Goal: Complete application form

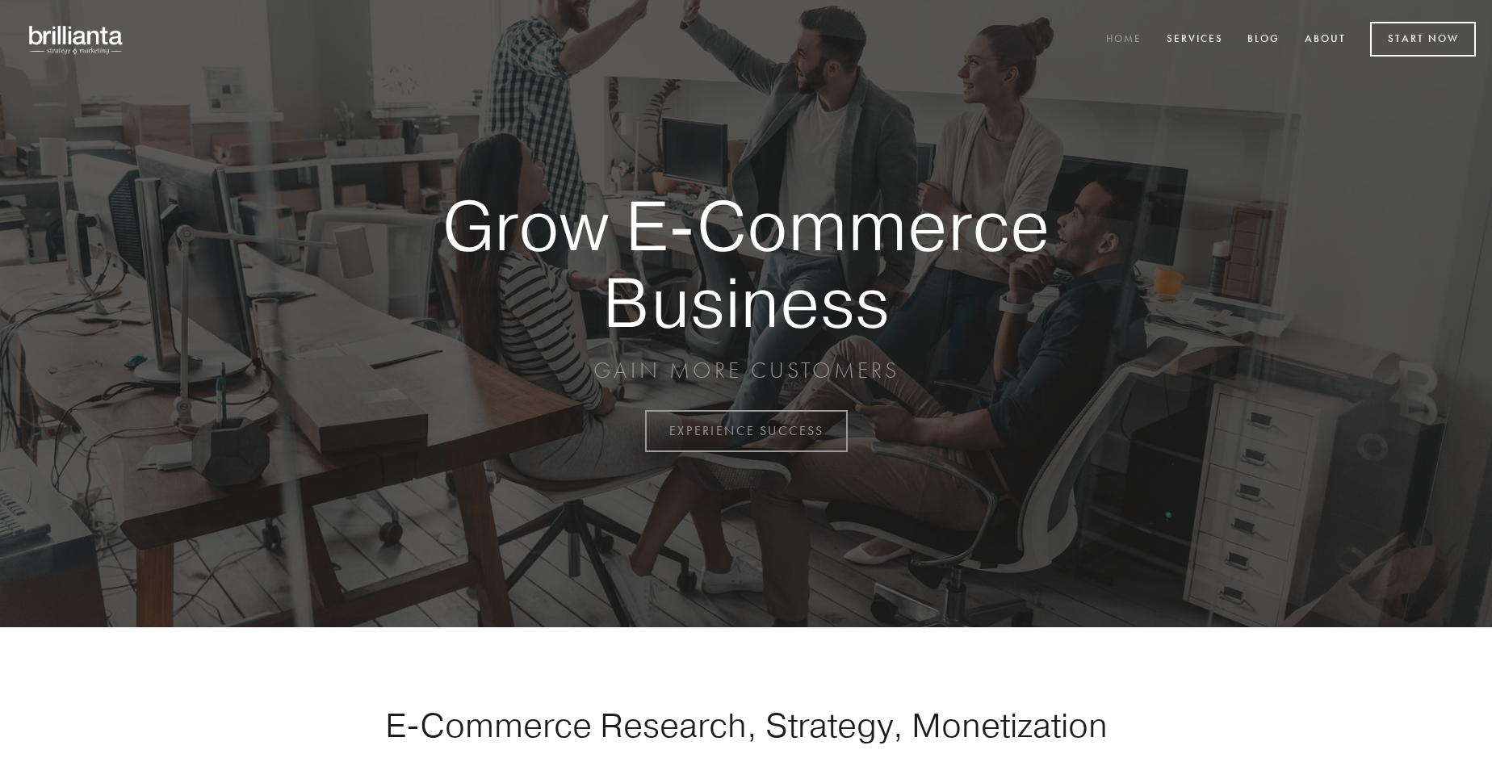
scroll to position [4231, 0]
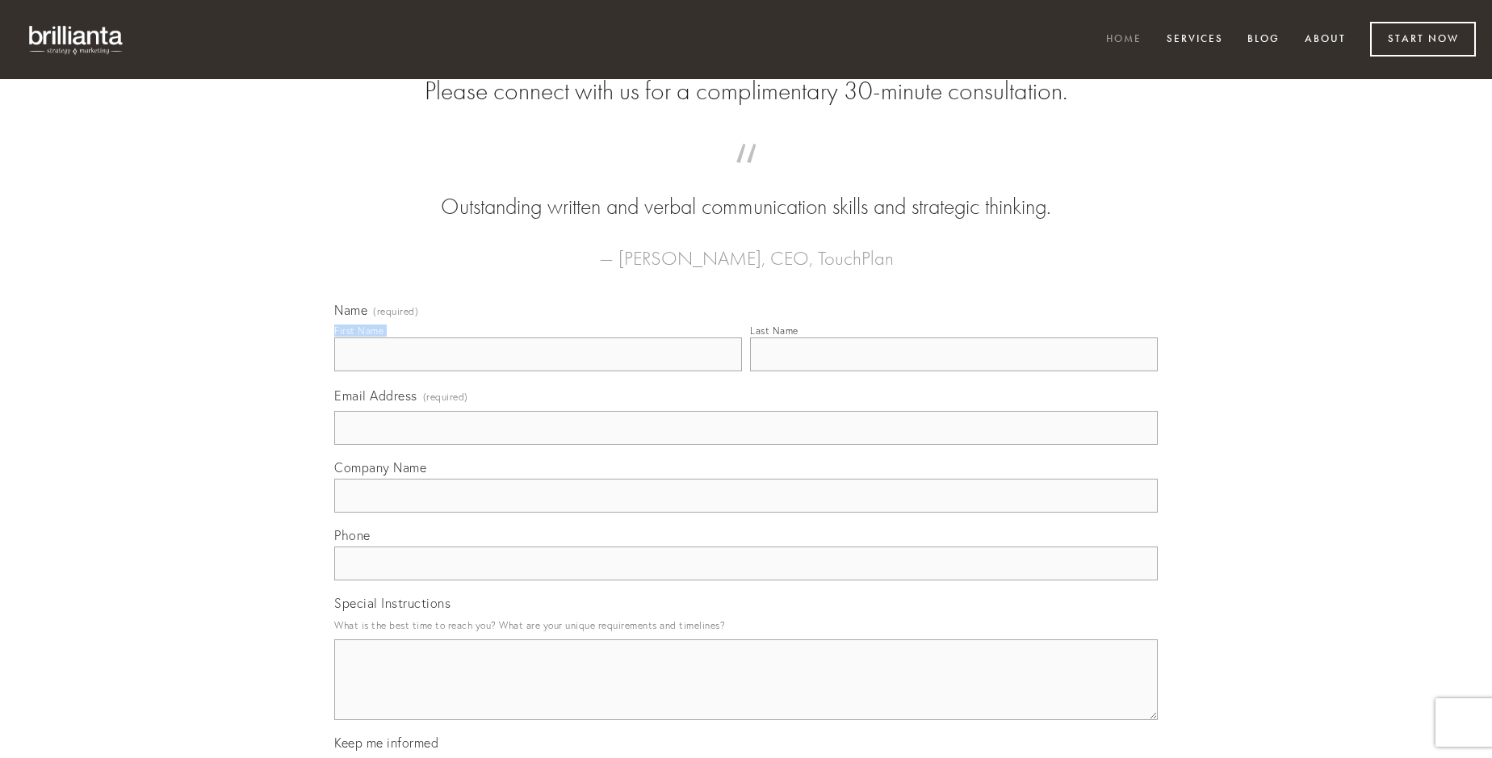
type input "[PERSON_NAME]"
click at [953, 371] on input "Last Name" at bounding box center [954, 354] width 408 height 34
type input "[PERSON_NAME]"
click at [746, 445] on input "Email Address (required)" at bounding box center [745, 428] width 823 height 34
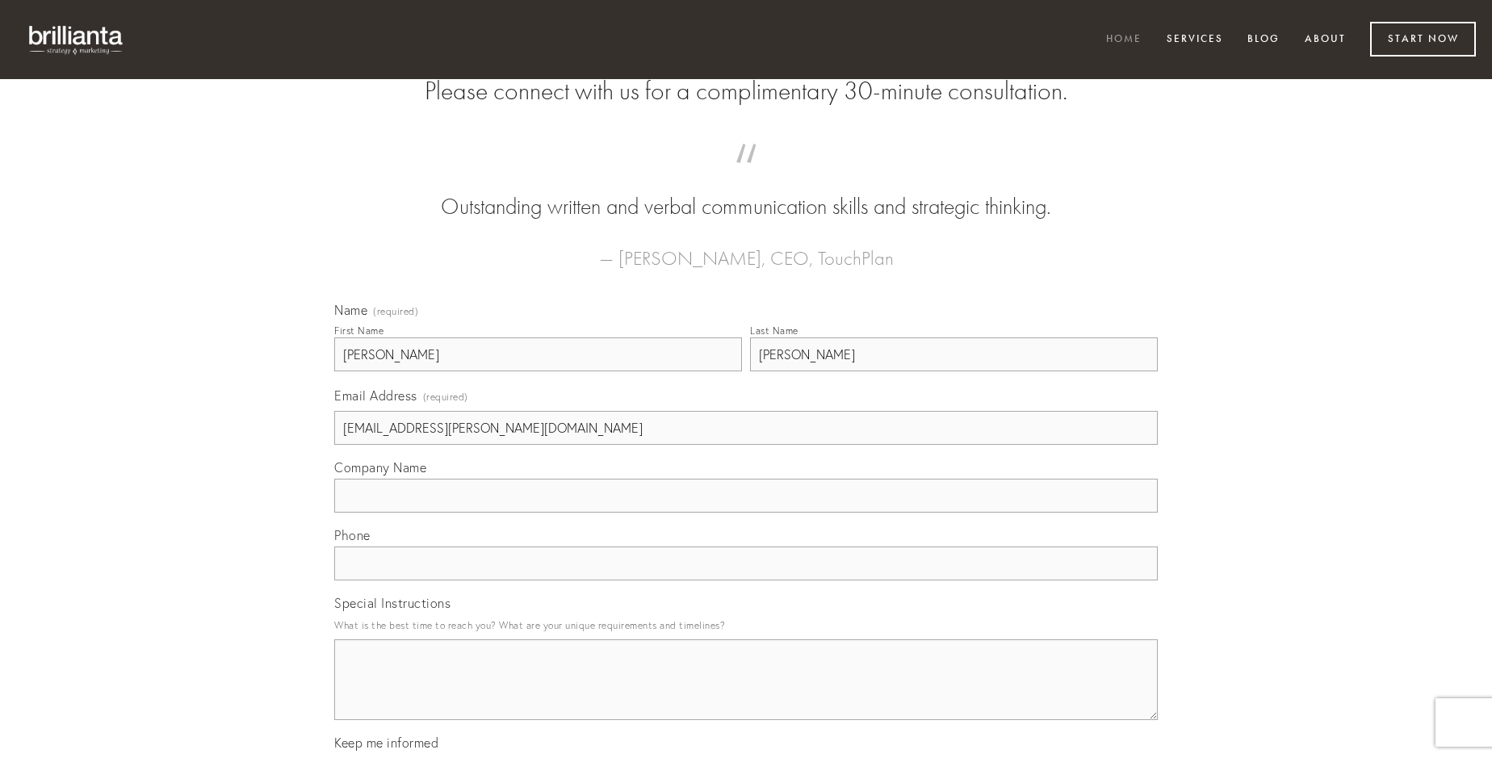
type input "[EMAIL_ADDRESS][PERSON_NAME][DOMAIN_NAME]"
click at [746, 513] on input "Company Name" at bounding box center [745, 496] width 823 height 34
type input "accedo"
click at [746, 580] on input "text" at bounding box center [745, 563] width 823 height 34
click at [746, 694] on textarea "Special Instructions" at bounding box center [745, 679] width 823 height 81
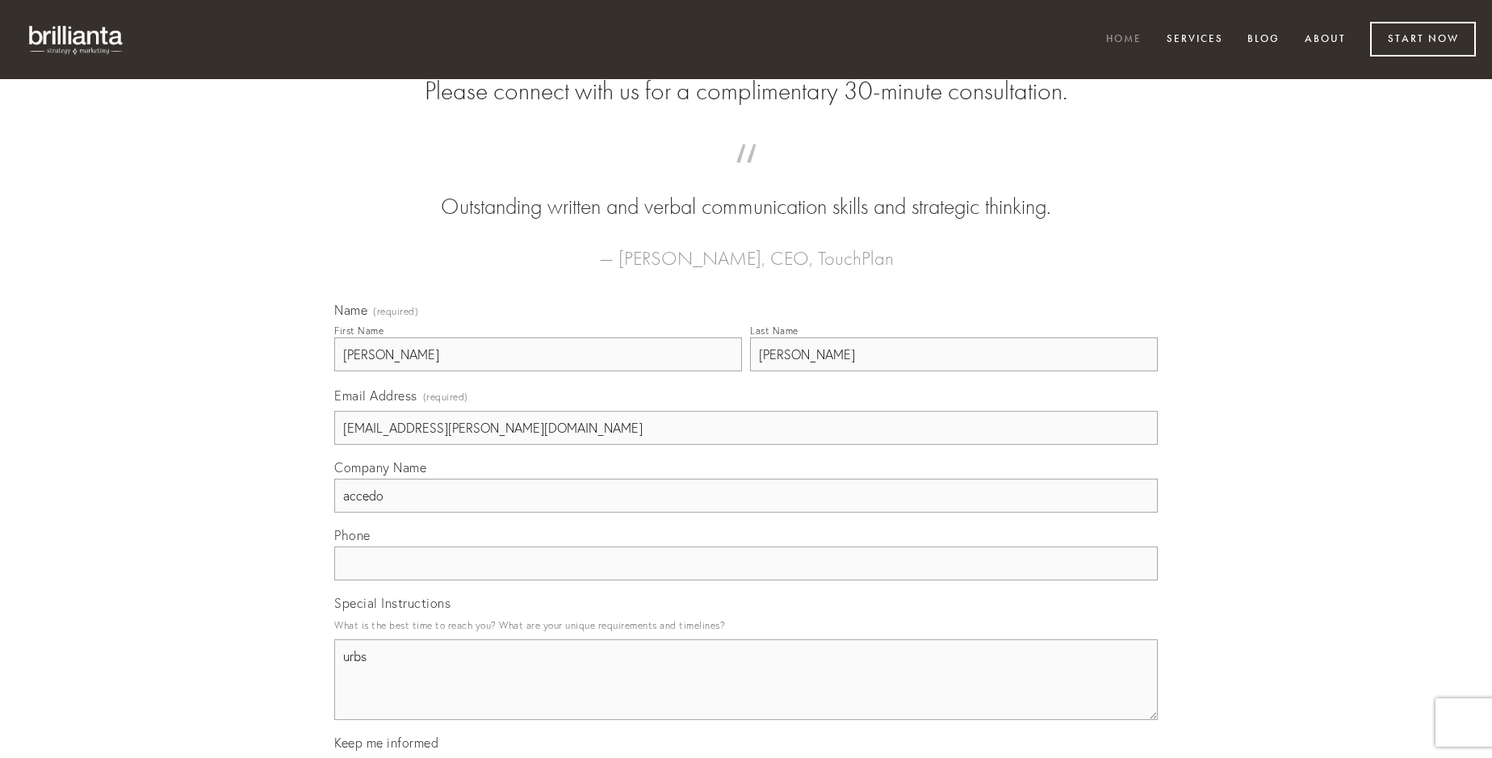
type textarea "urbs"
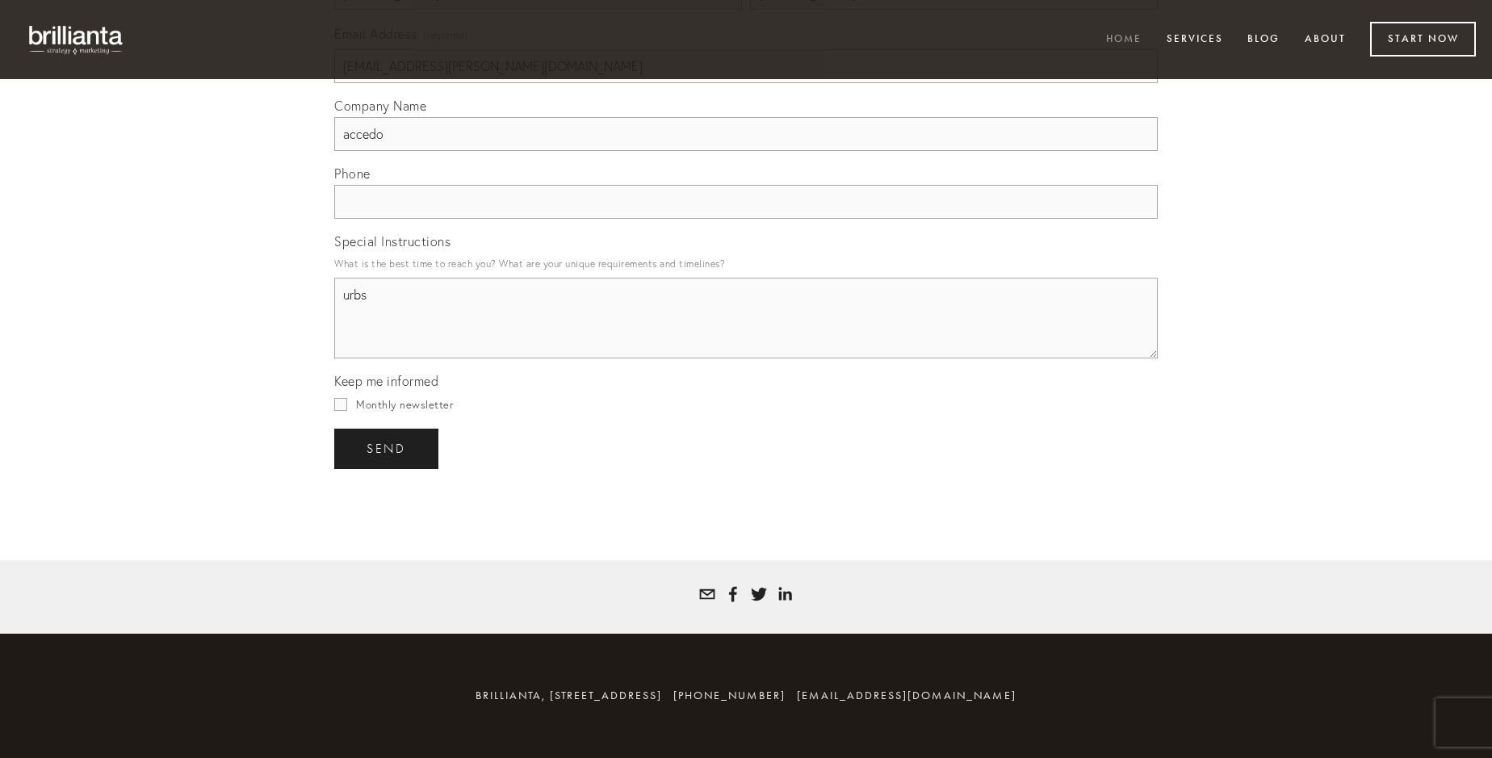
click at [387, 448] on span "send" at bounding box center [386, 449] width 40 height 15
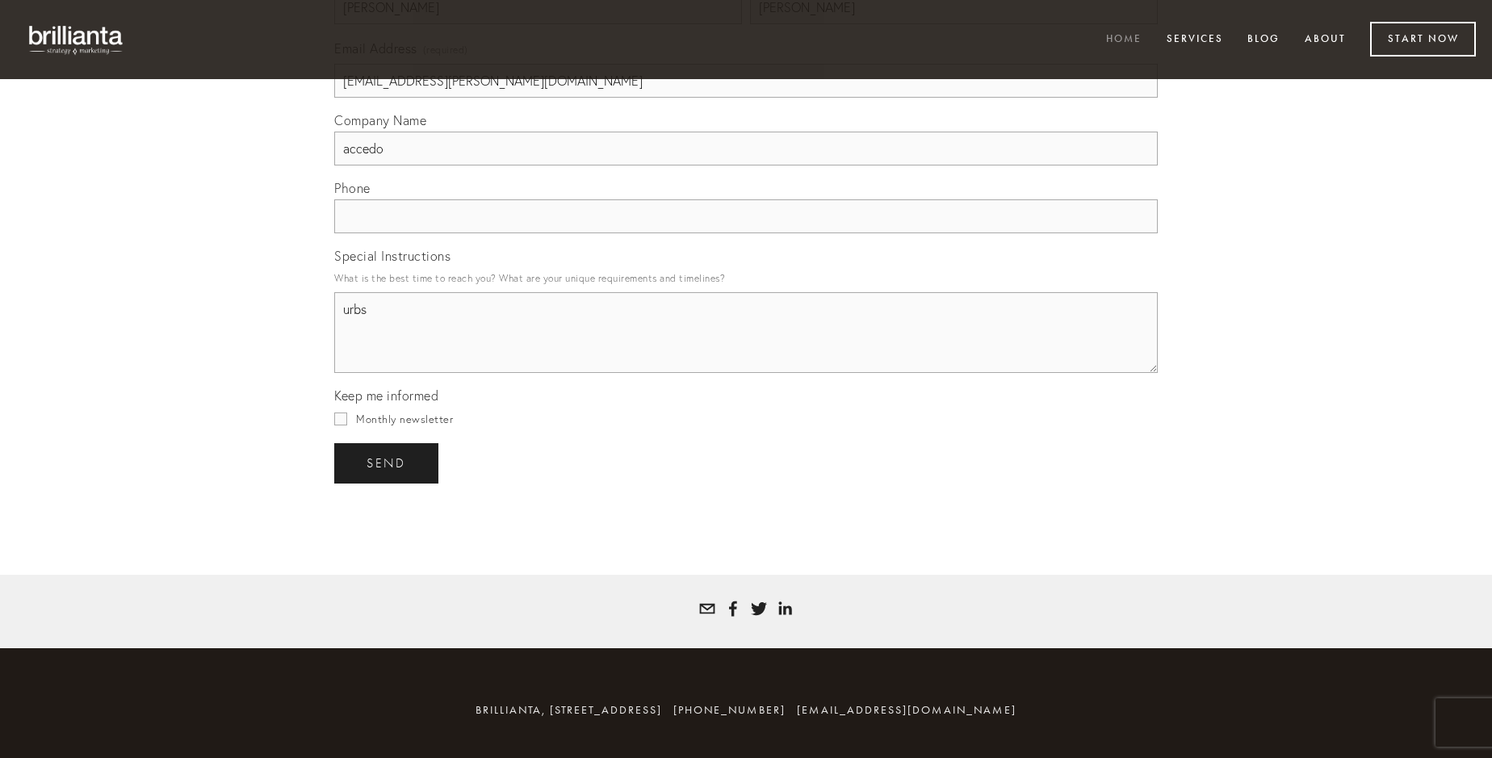
scroll to position [4184, 0]
